Goal: Task Accomplishment & Management: Manage account settings

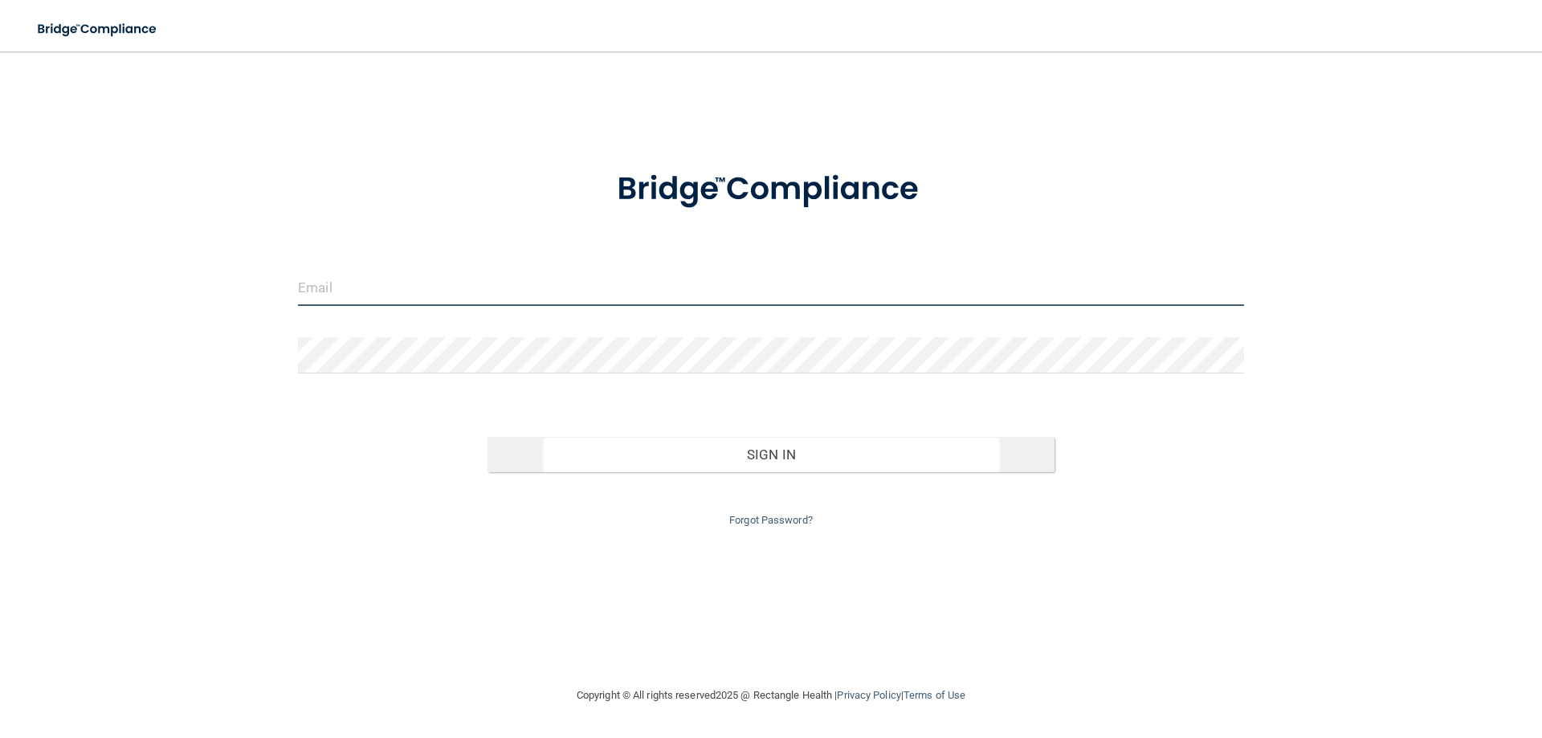
type input "[EMAIL_ADDRESS][DOMAIN_NAME]"
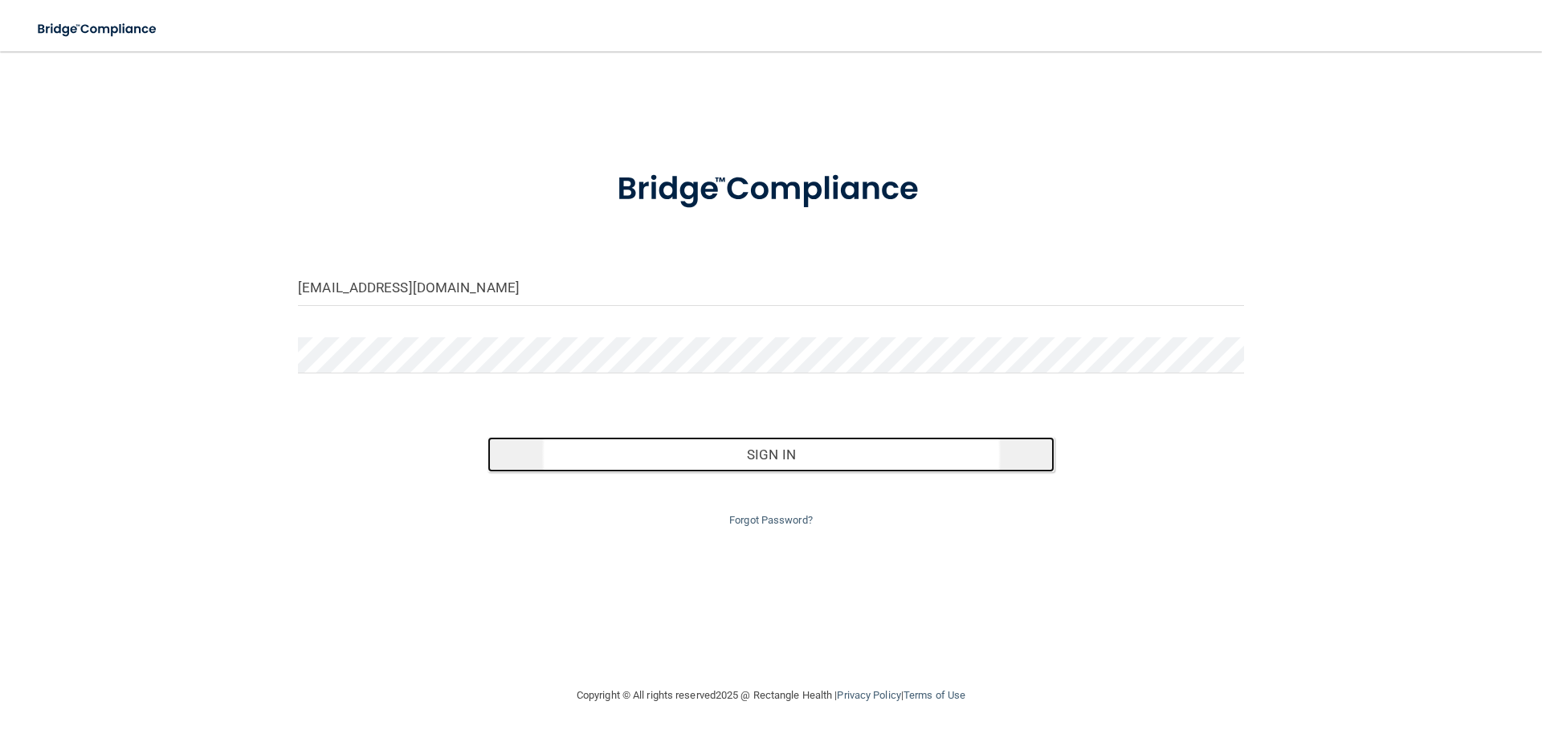
click at [797, 450] on button "Sign In" at bounding box center [771, 454] width 568 height 35
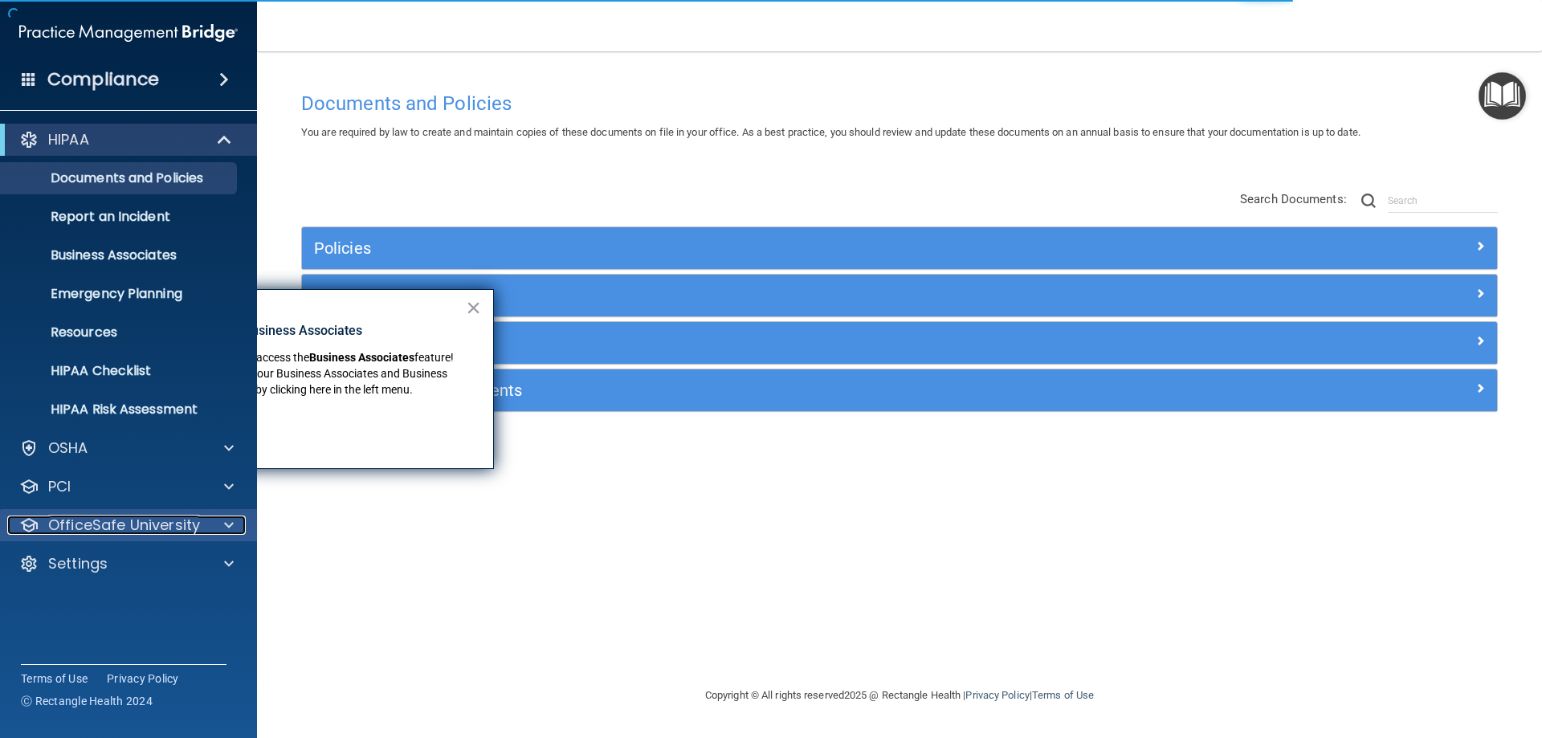
click at [152, 532] on p "OfficeSafe University" at bounding box center [124, 525] width 152 height 19
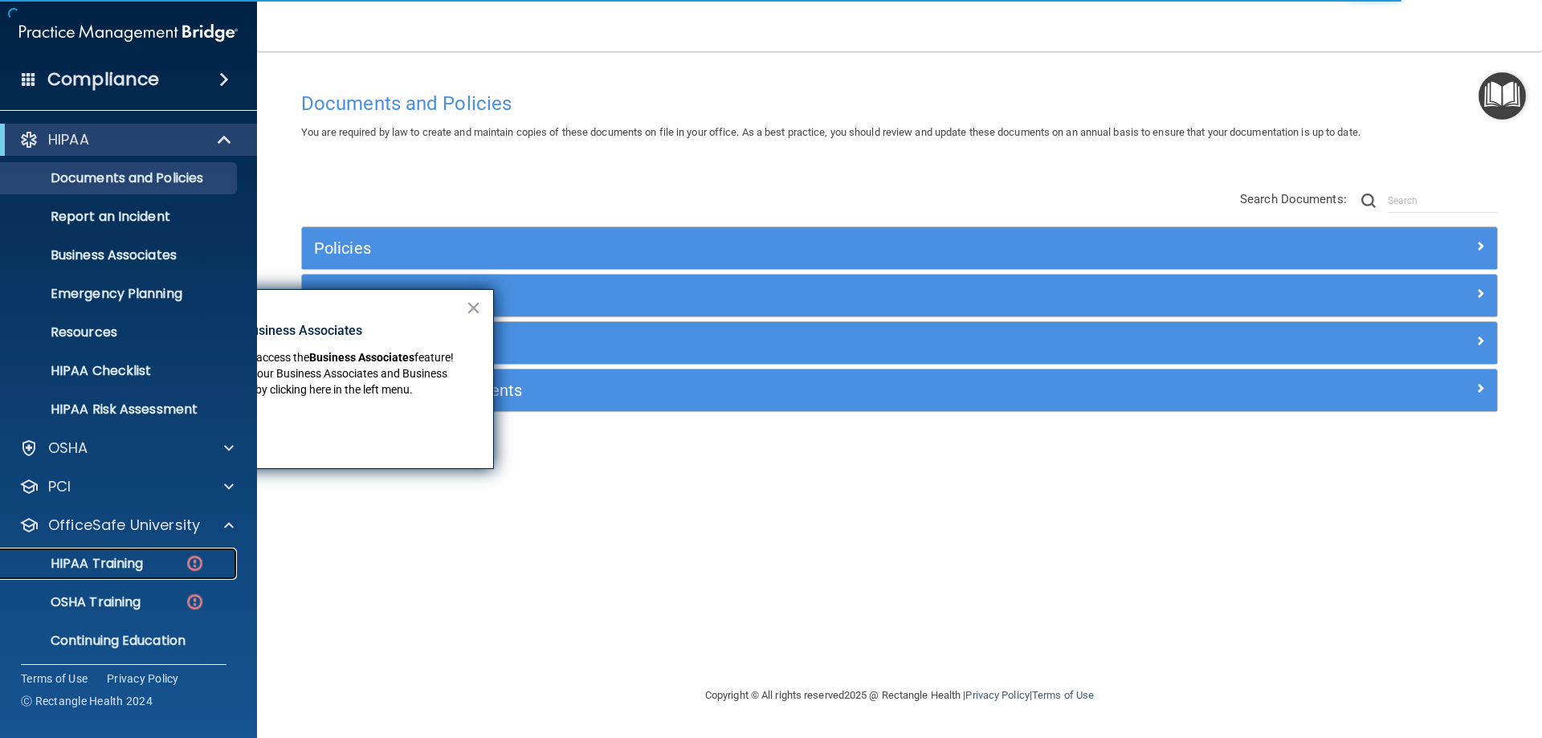
click at [128, 561] on p "HIPAA Training" at bounding box center [76, 564] width 133 height 16
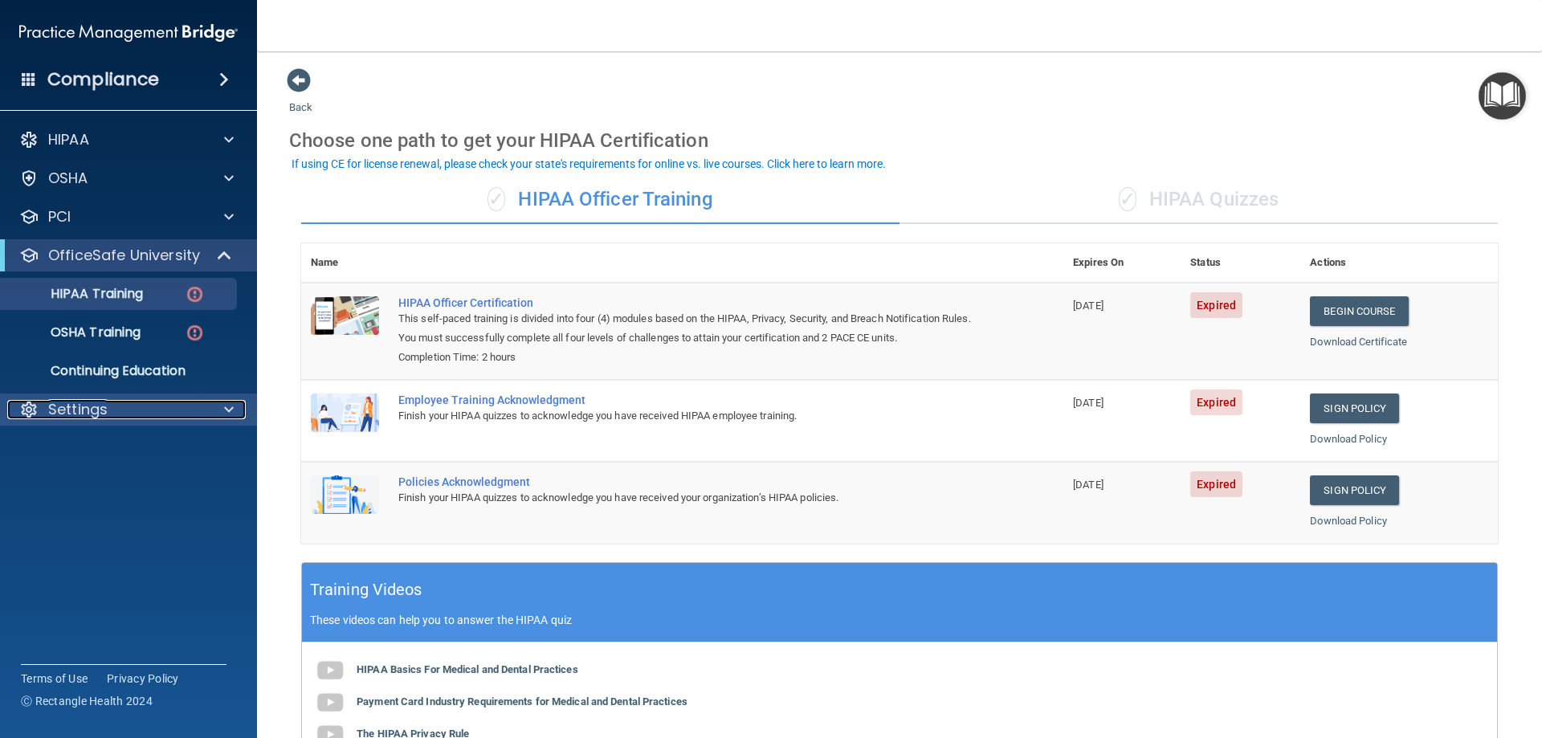
click at [124, 418] on div "Settings" at bounding box center [106, 409] width 199 height 19
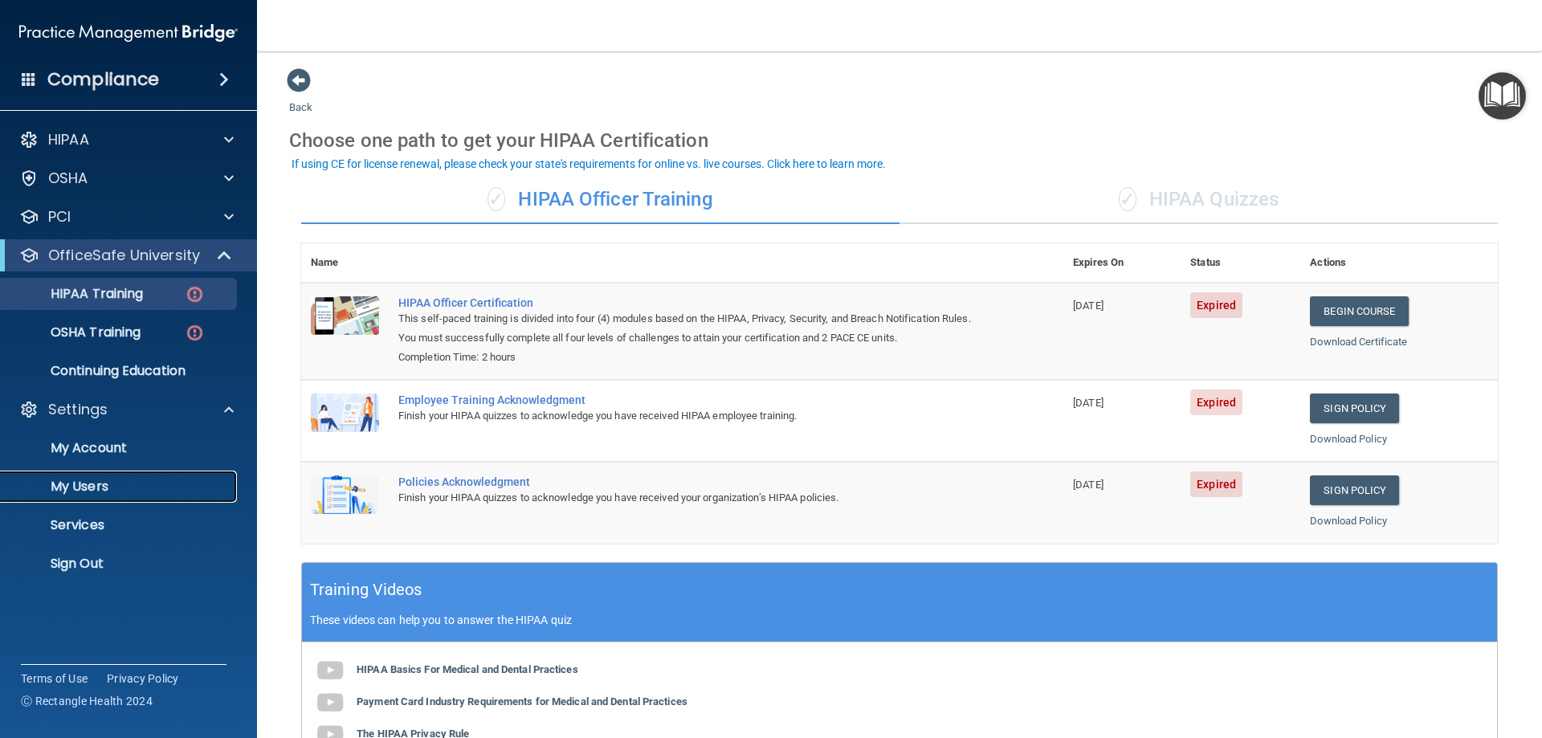
click at [122, 480] on p "My Users" at bounding box center [119, 487] width 219 height 16
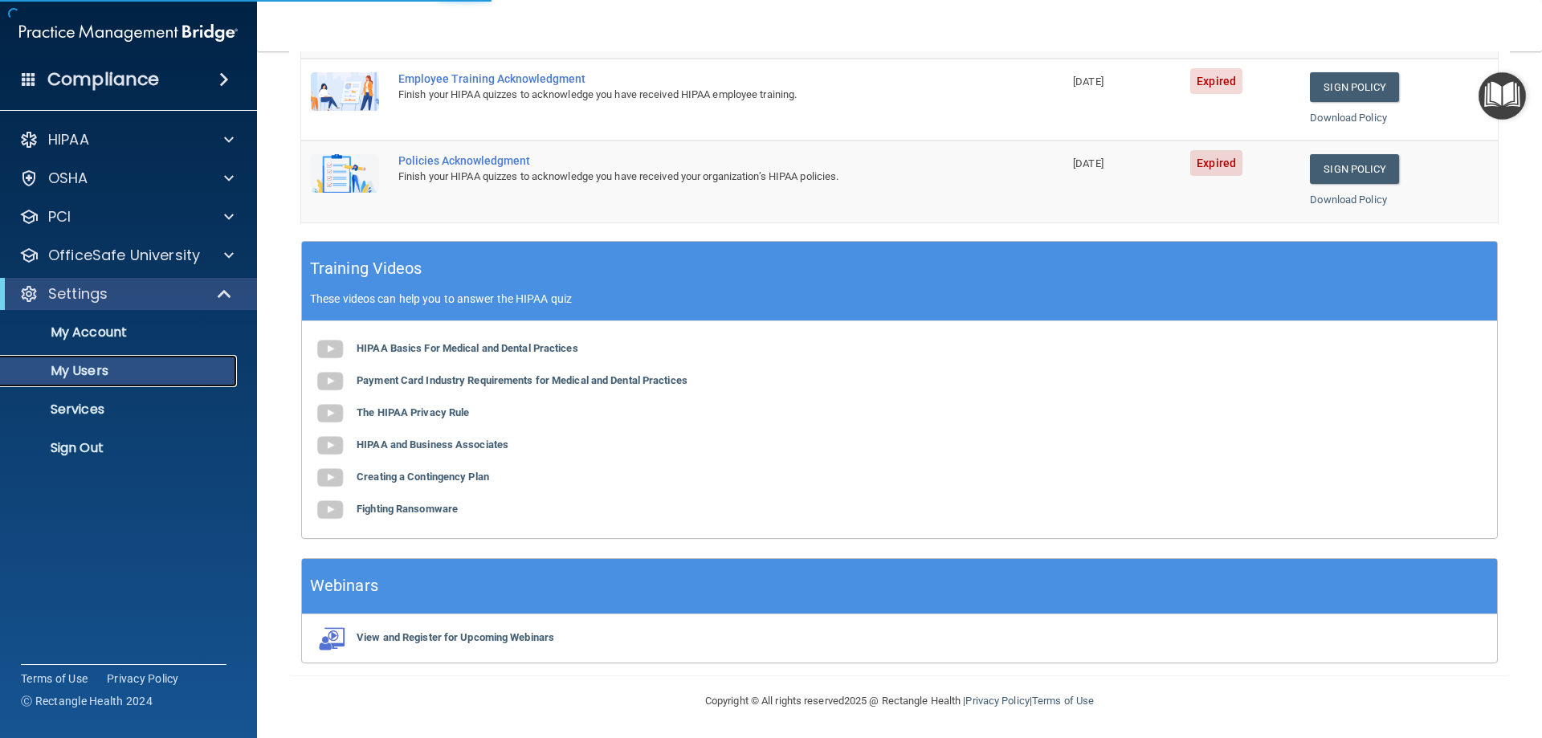
scroll to position [591, 0]
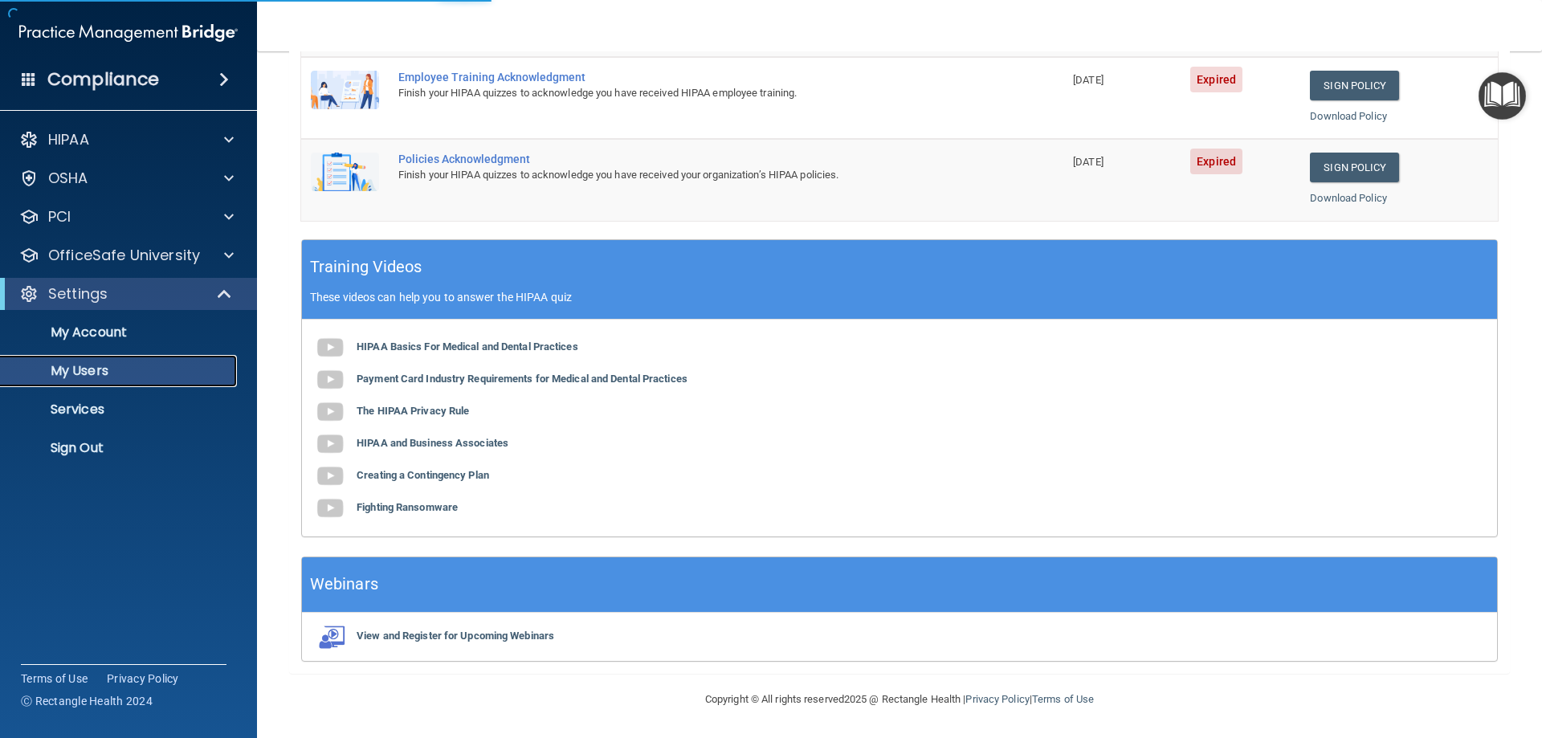
select select "20"
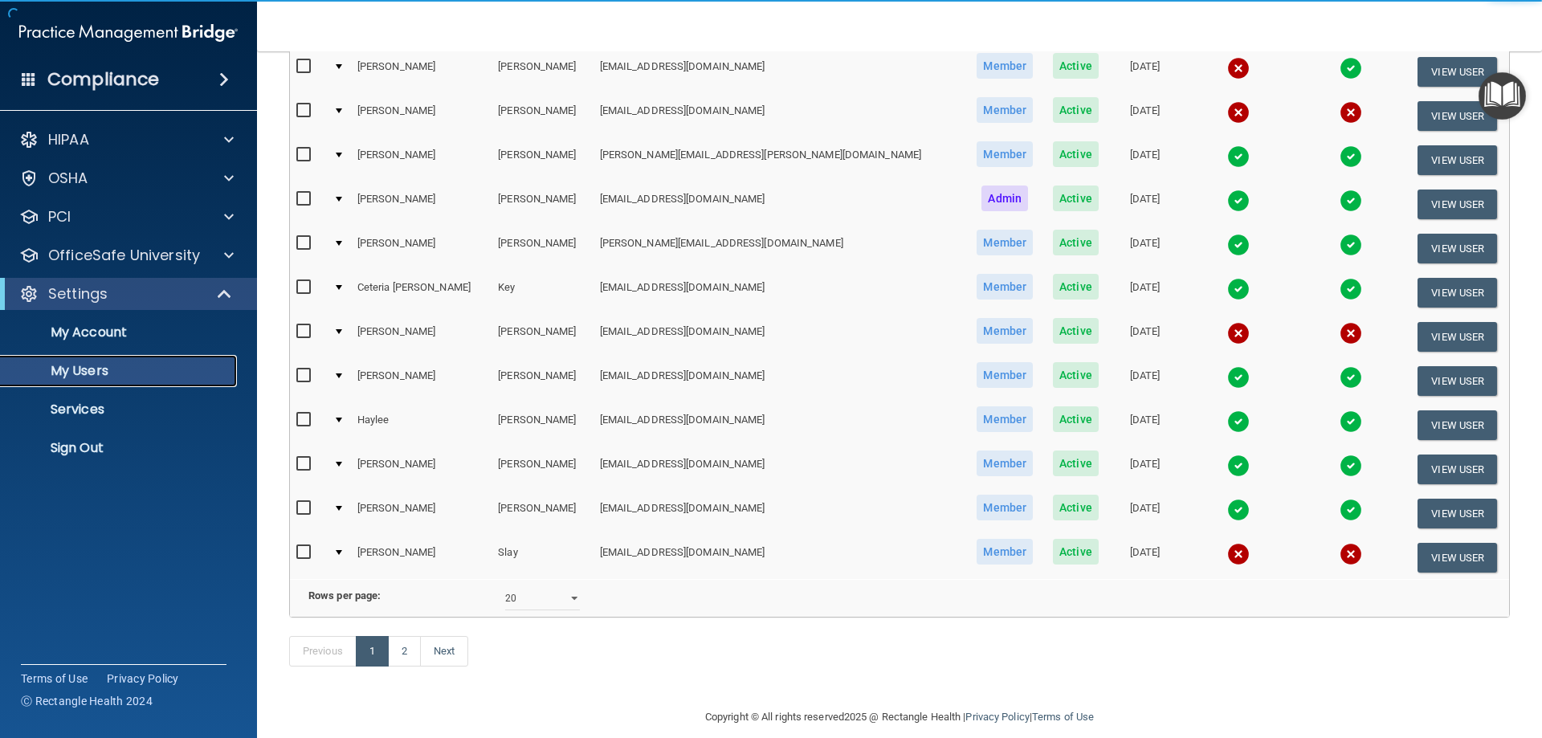
scroll to position [511, 0]
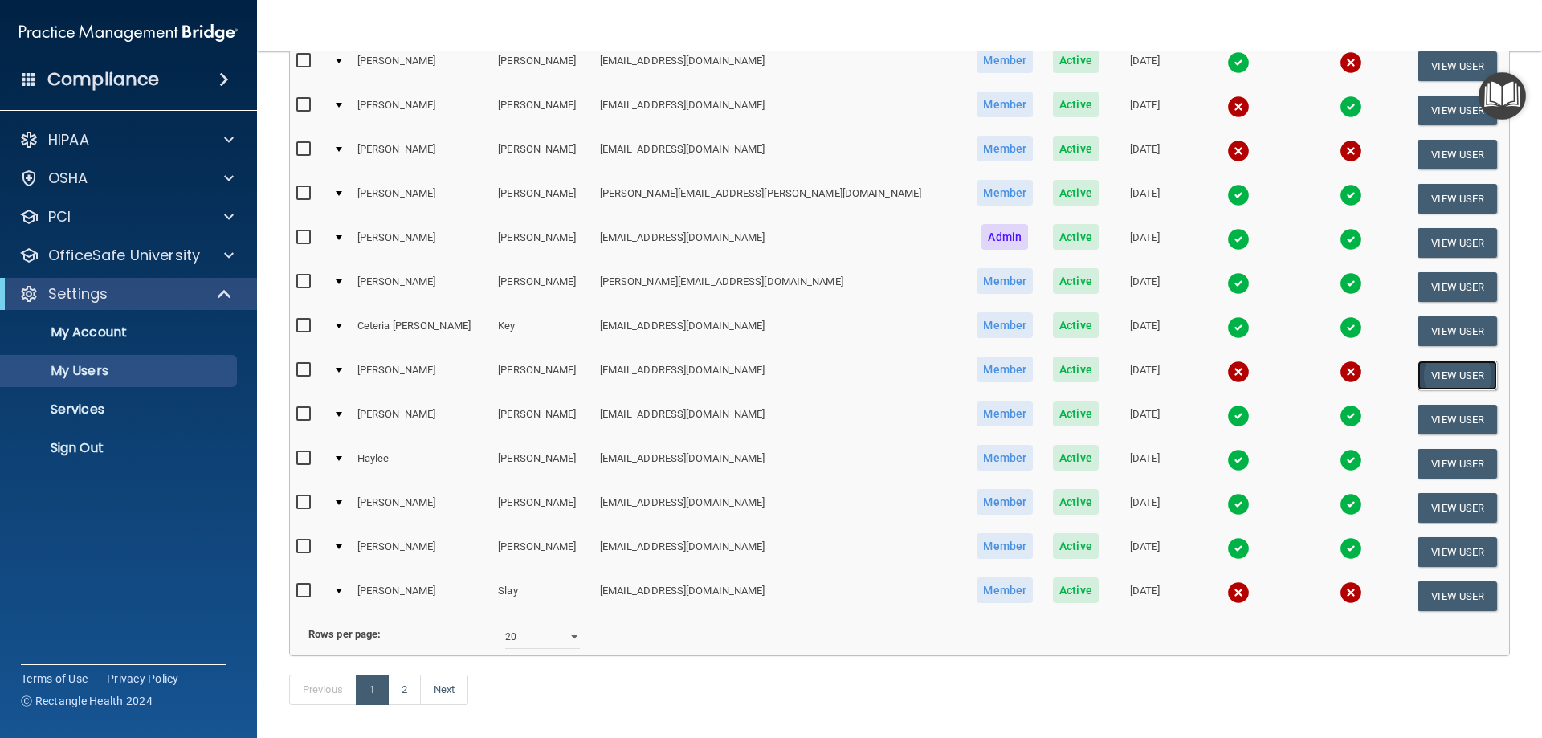
click at [1417, 372] on button "View User" at bounding box center [1457, 376] width 80 height 30
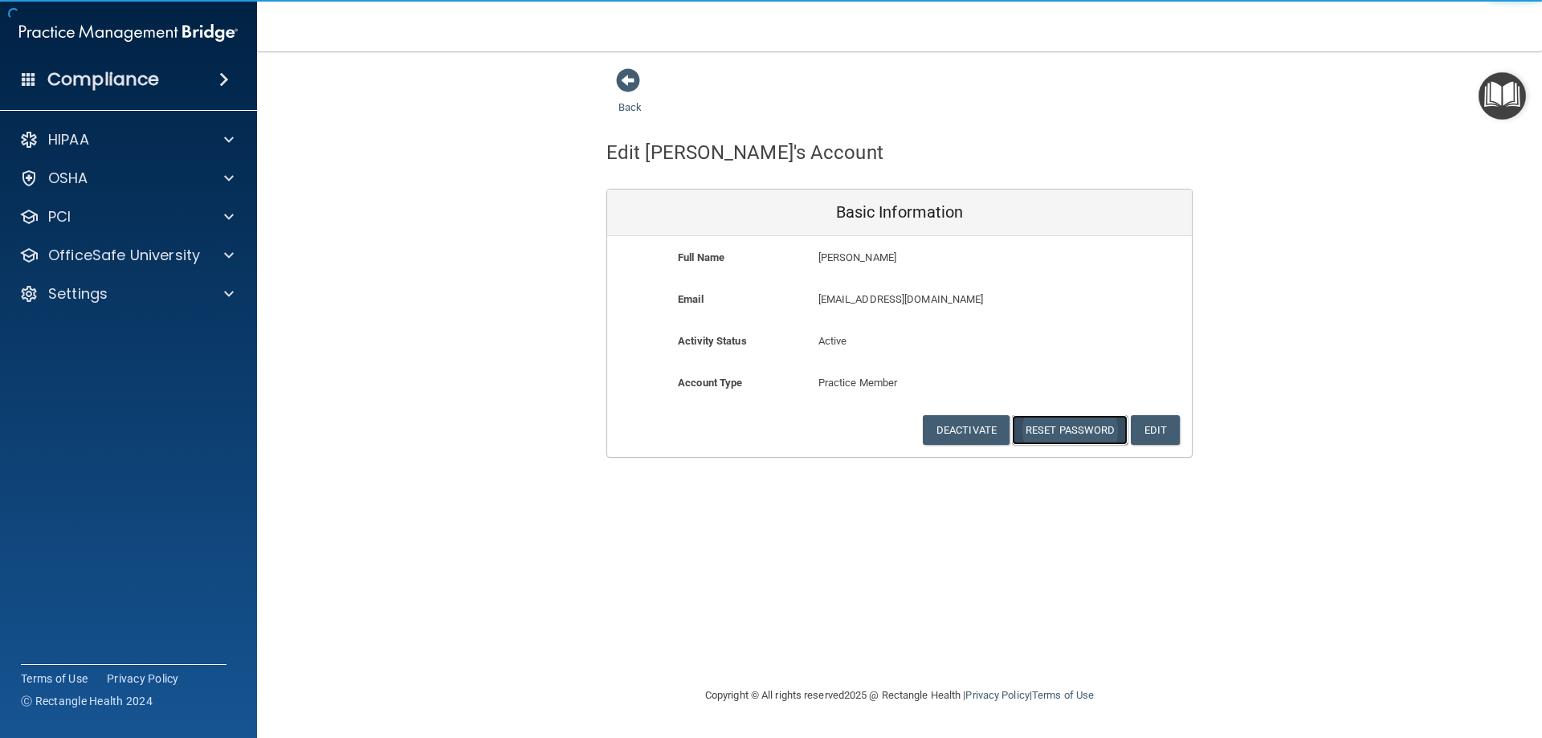
click at [1087, 430] on button "Reset Password" at bounding box center [1070, 430] width 116 height 30
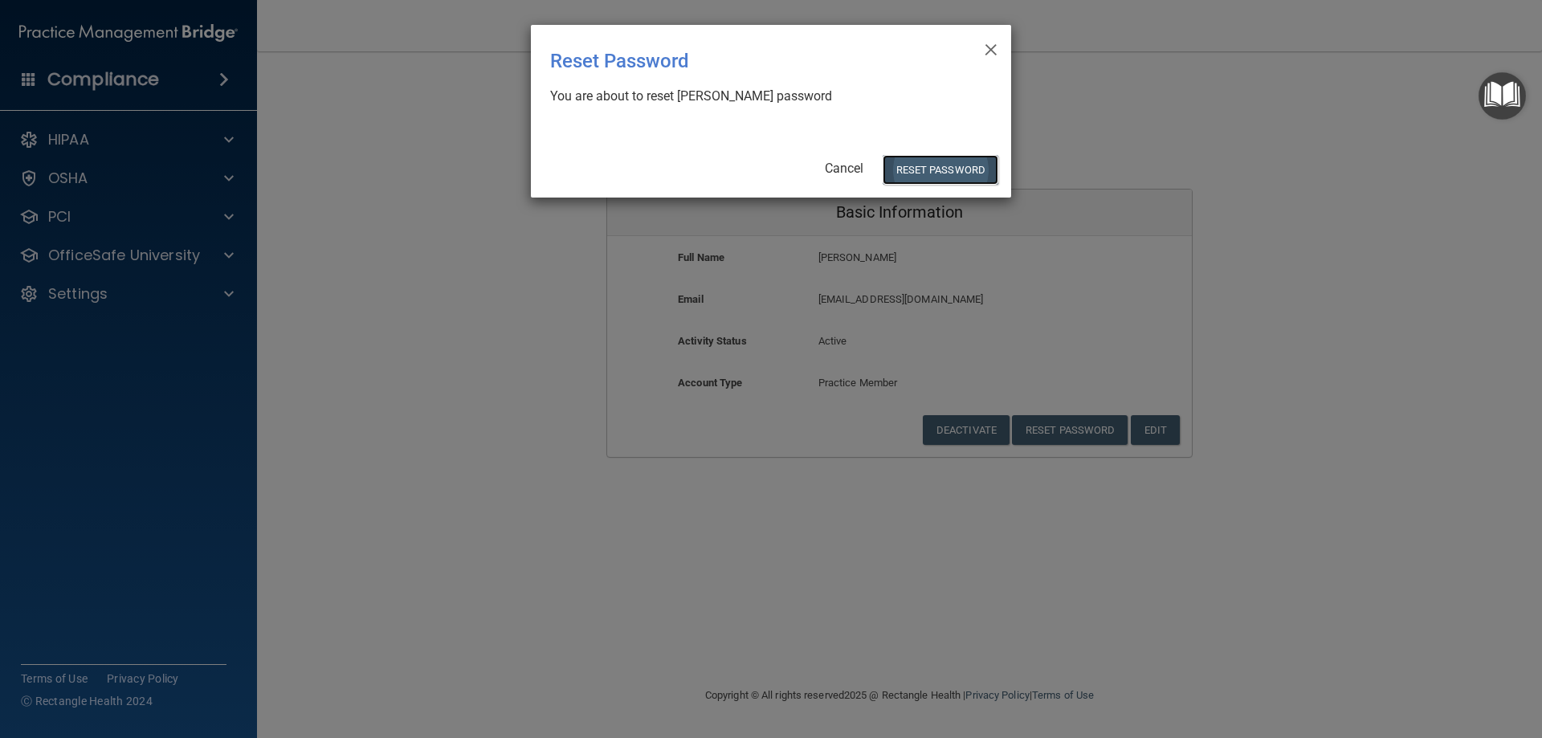
click at [947, 162] on button "Reset Password" at bounding box center [941, 170] width 116 height 30
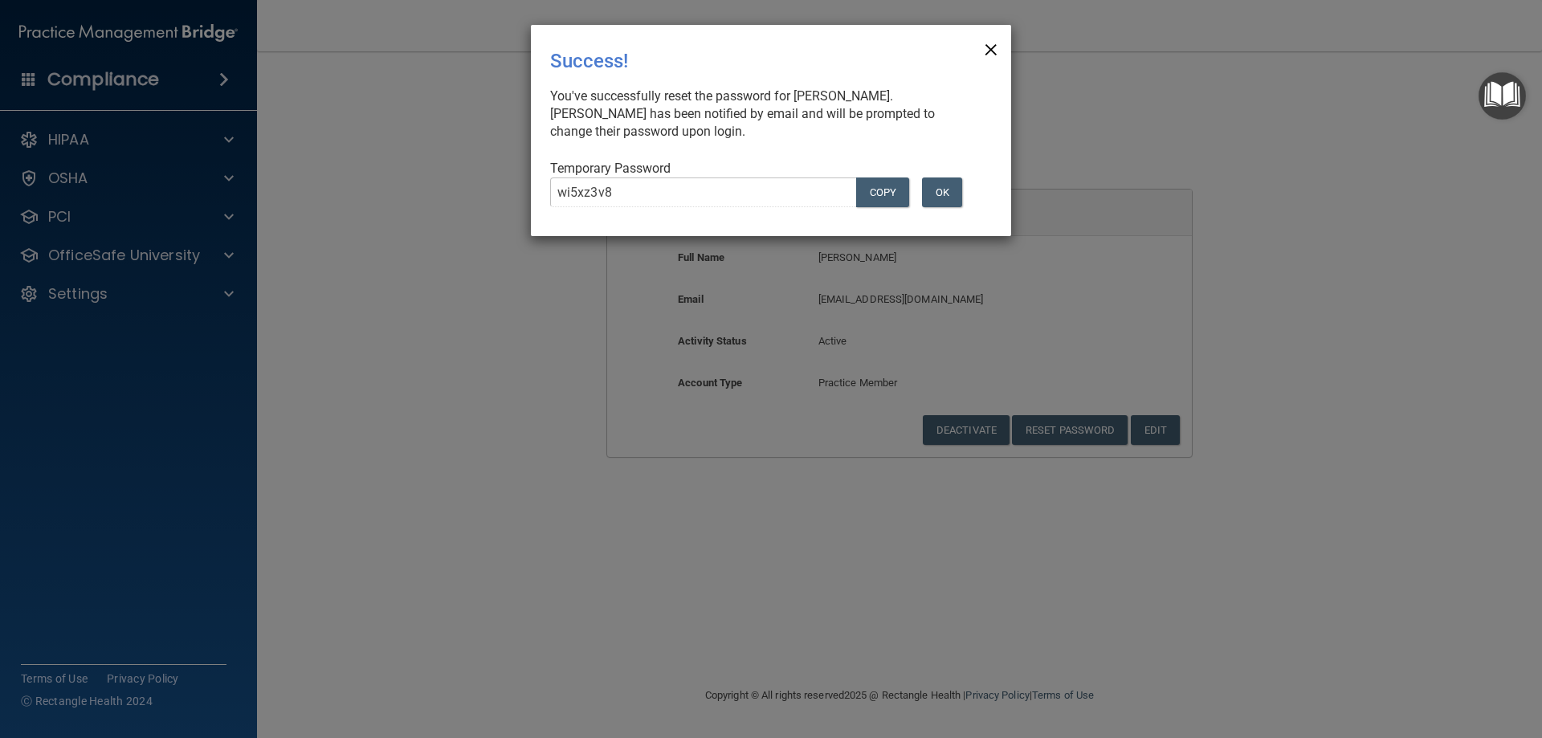
click at [987, 47] on span "×" at bounding box center [991, 47] width 14 height 32
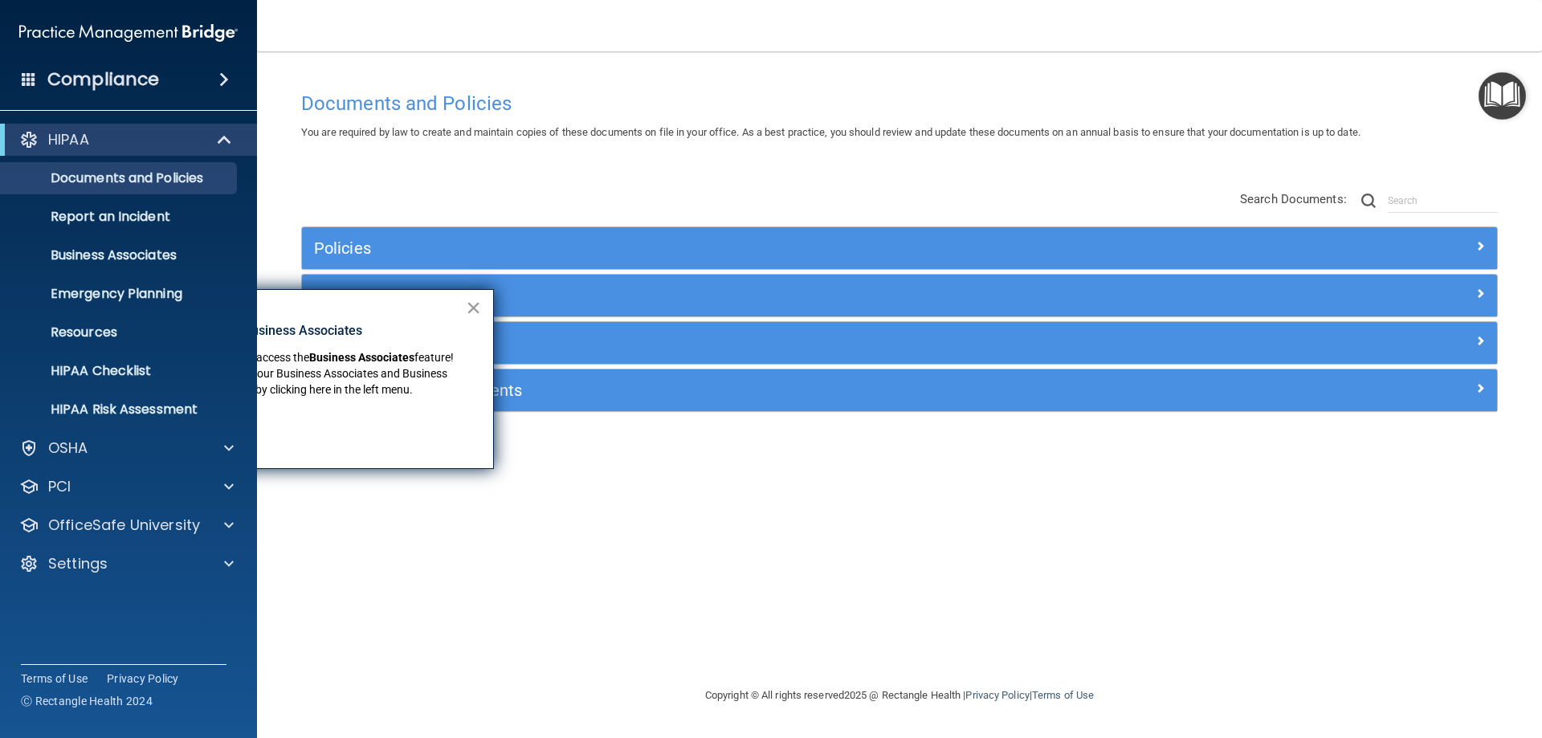
click at [475, 310] on button "×" at bounding box center [473, 308] width 15 height 26
